Goal: Subscribe to service/newsletter

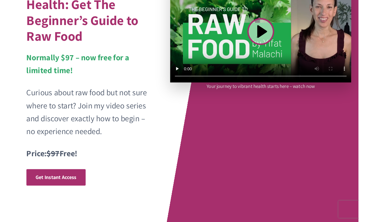
scroll to position [89, 0]
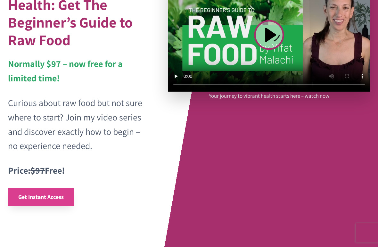
click at [62, 193] on span "Get Instant Access" at bounding box center [41, 197] width 46 height 9
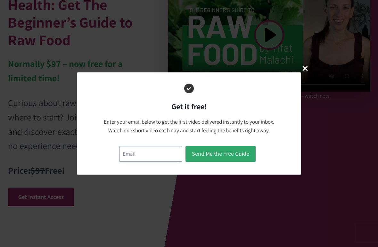
click at [144, 155] on input "email" at bounding box center [150, 154] width 63 height 16
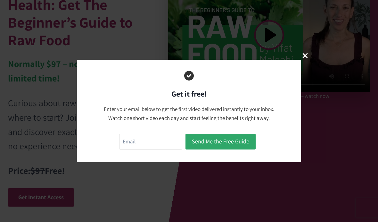
type input "ricksnyder51@yahoo.com"
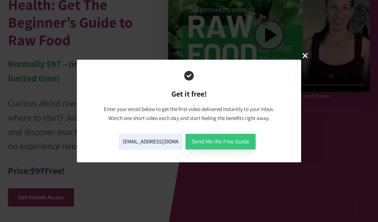
click at [228, 149] on button "Send Me the Free Guide" at bounding box center [221, 142] width 70 height 16
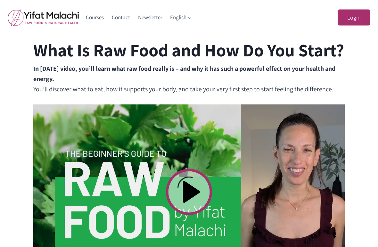
scroll to position [131, 0]
